Goal: Information Seeking & Learning: Learn about a topic

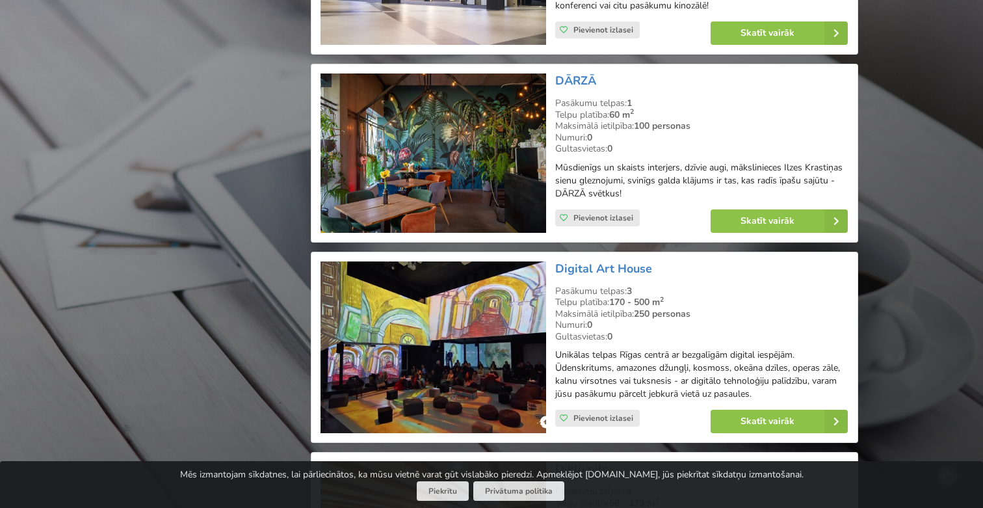
scroll to position [2553, 0]
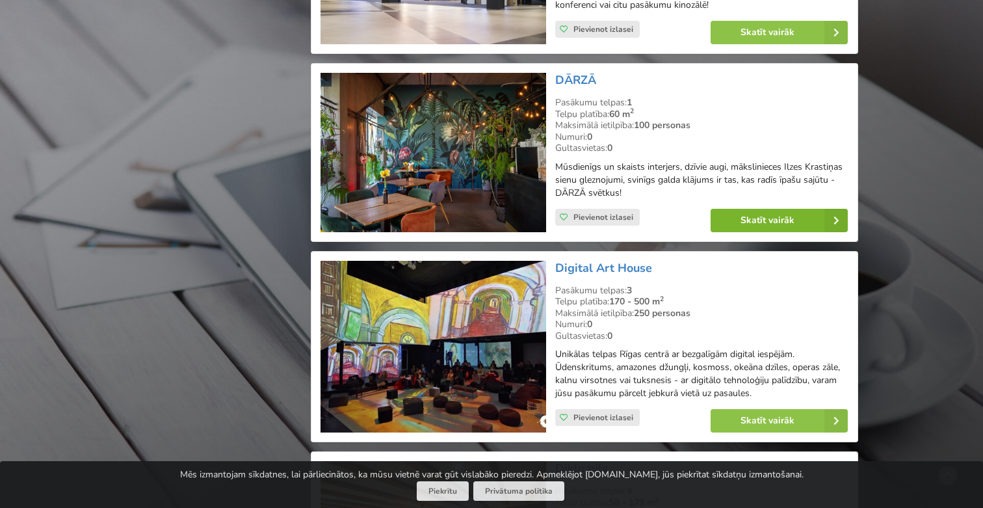
click at [748, 213] on link "Skatīt vairāk" at bounding box center [779, 220] width 137 height 23
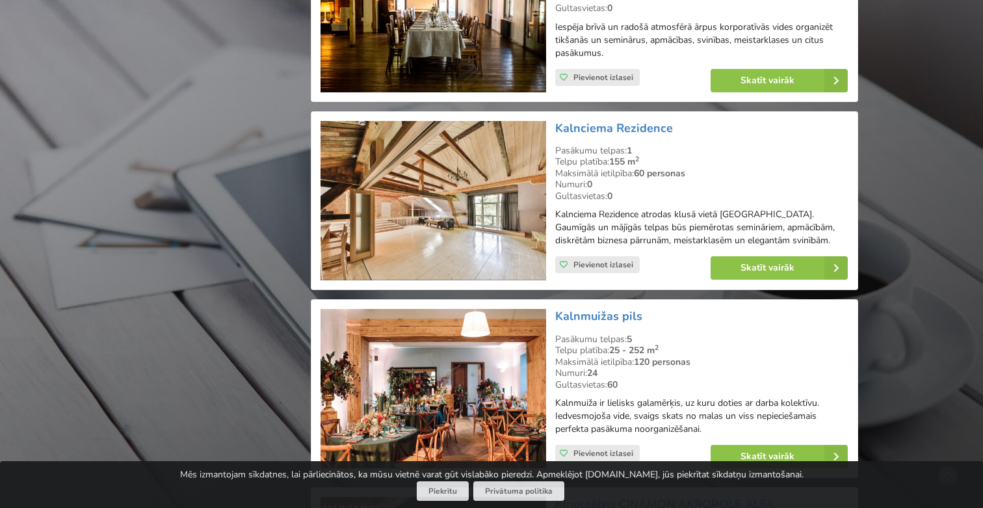
scroll to position [6915, 0]
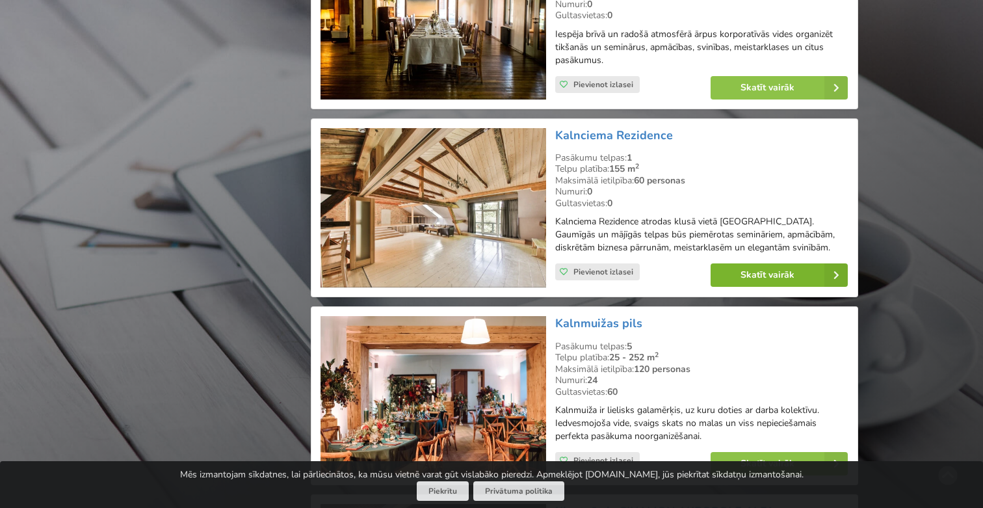
click at [747, 263] on link "Skatīt vairāk" at bounding box center [779, 274] width 137 height 23
